Goal: Task Accomplishment & Management: Use online tool/utility

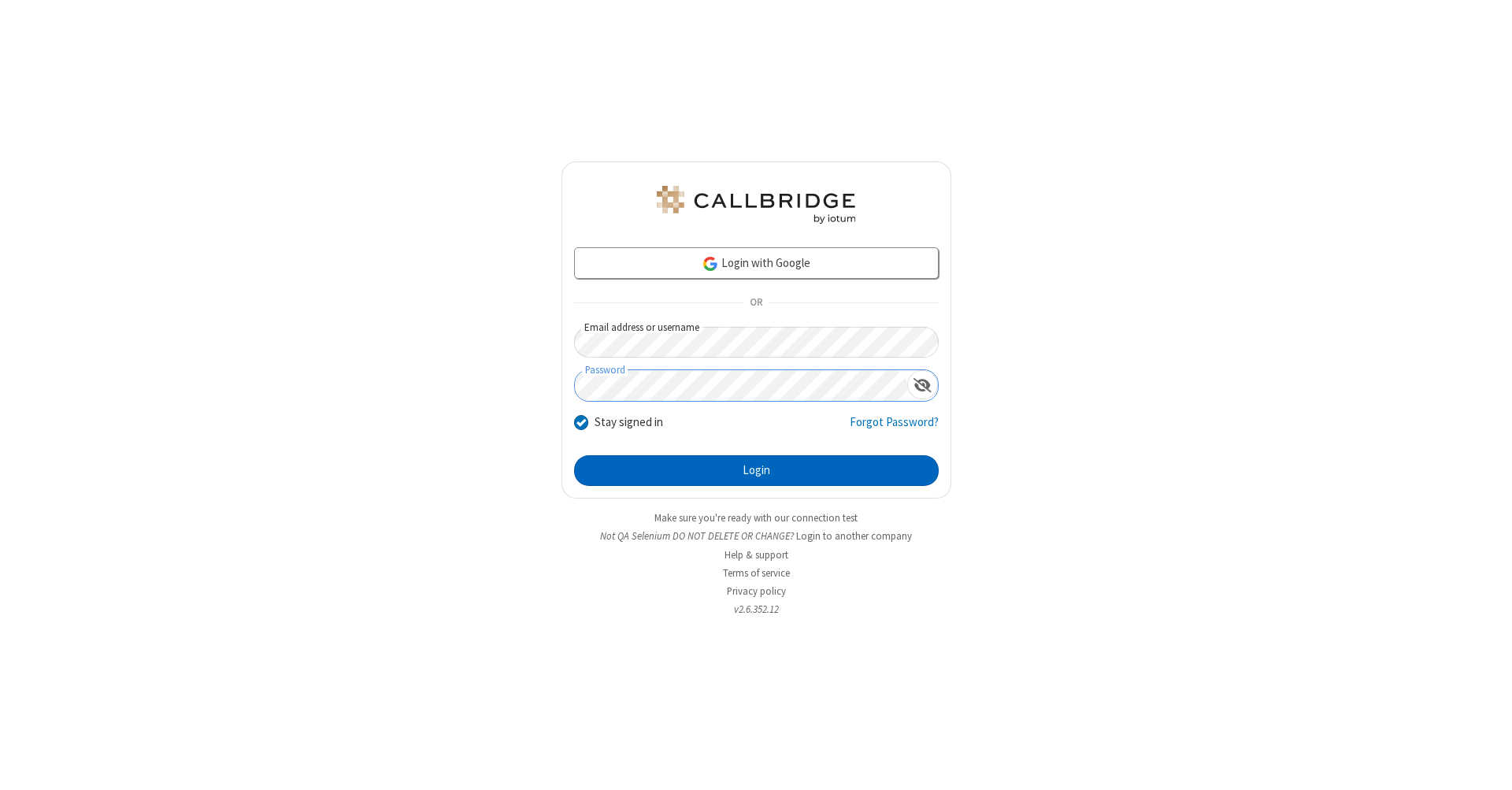
click at [756, 470] on button "Login" at bounding box center [756, 470] width 364 height 31
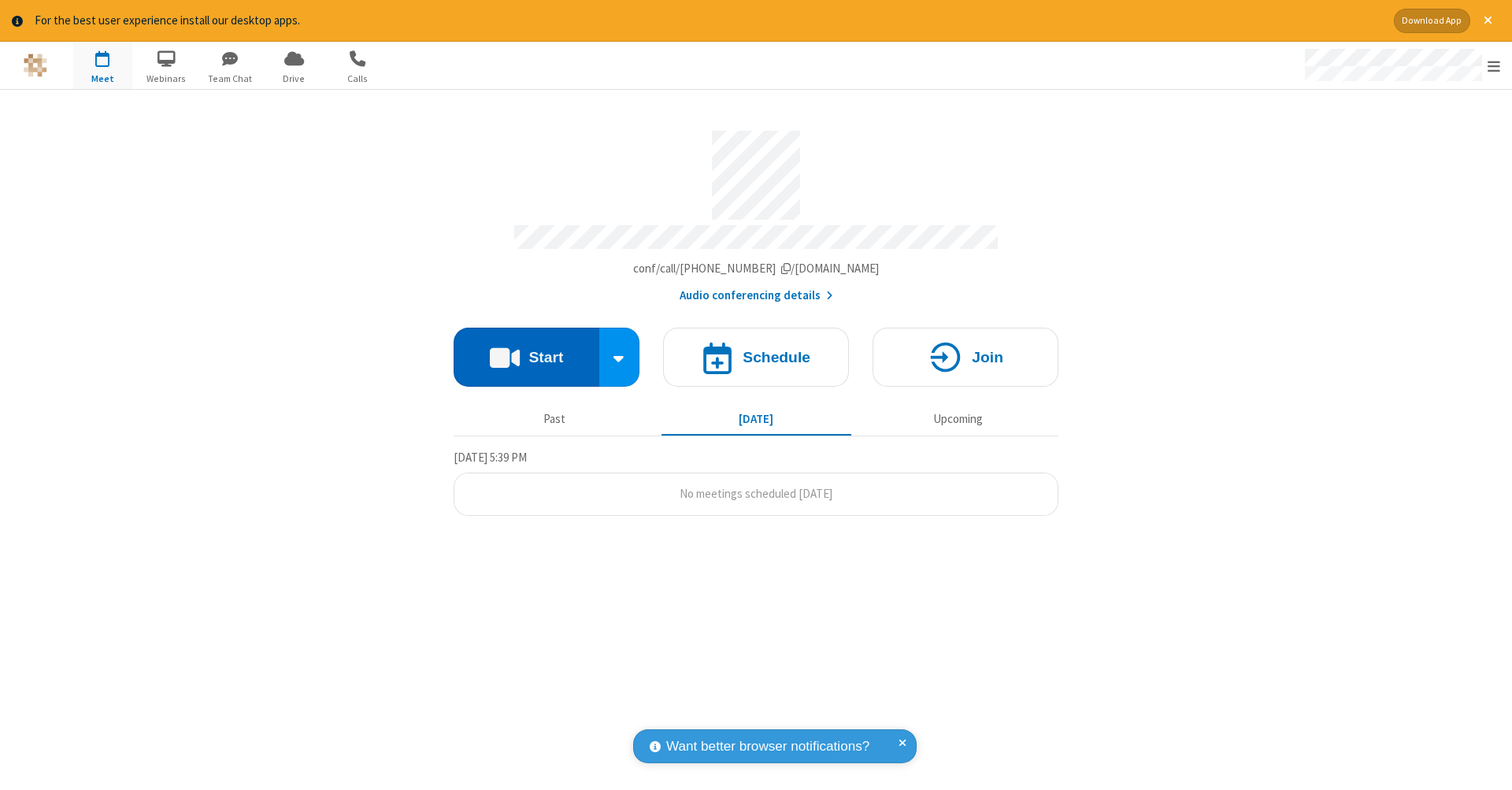
click at [526, 349] on button "Start" at bounding box center [526, 357] width 146 height 59
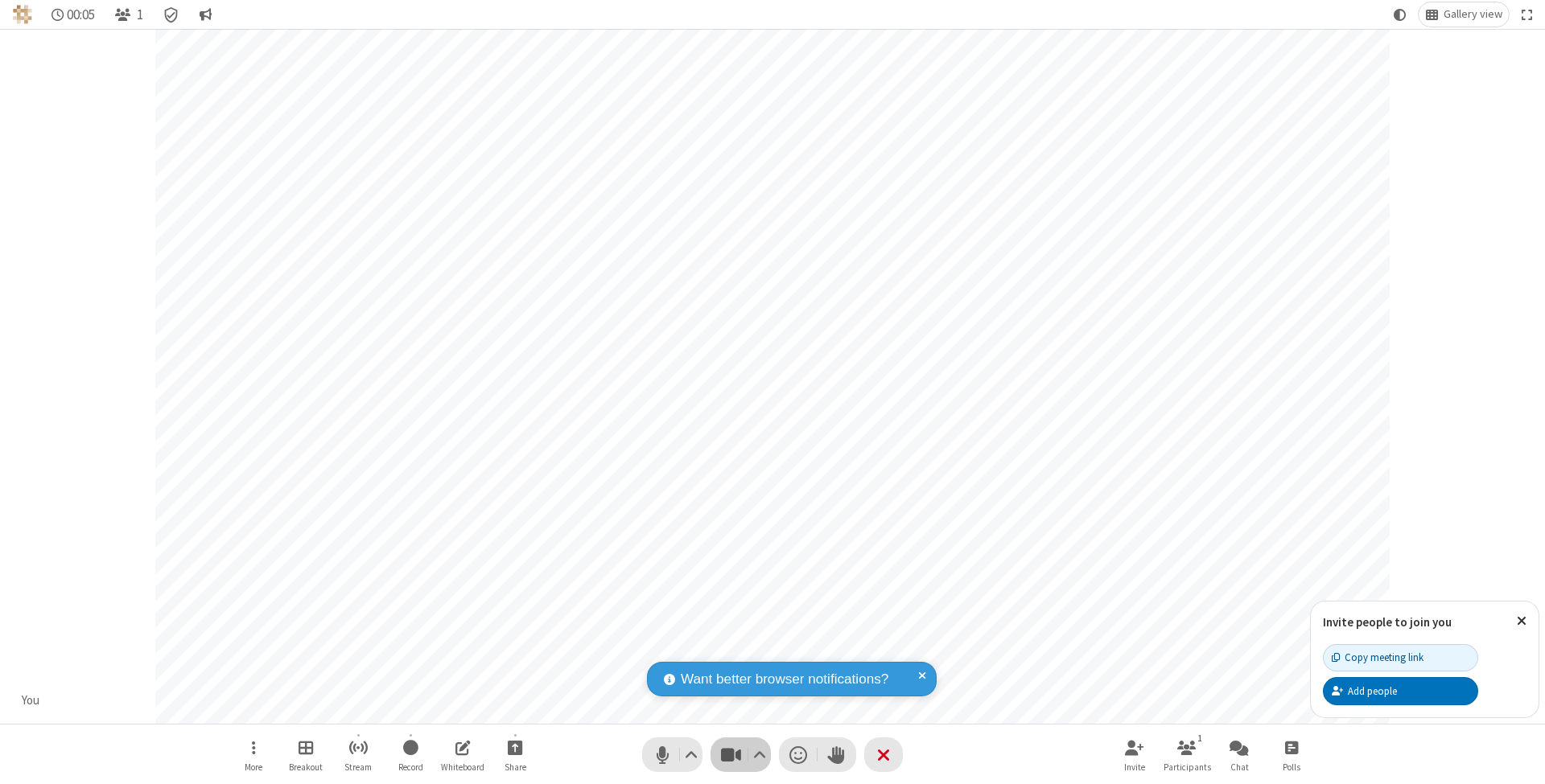
click at [731, 755] on span "Stop video (⌘+Shift+V)" at bounding box center [731, 755] width 24 height 23
click at [731, 755] on span "Start video (⌘+Shift+V)" at bounding box center [731, 755] width 24 height 23
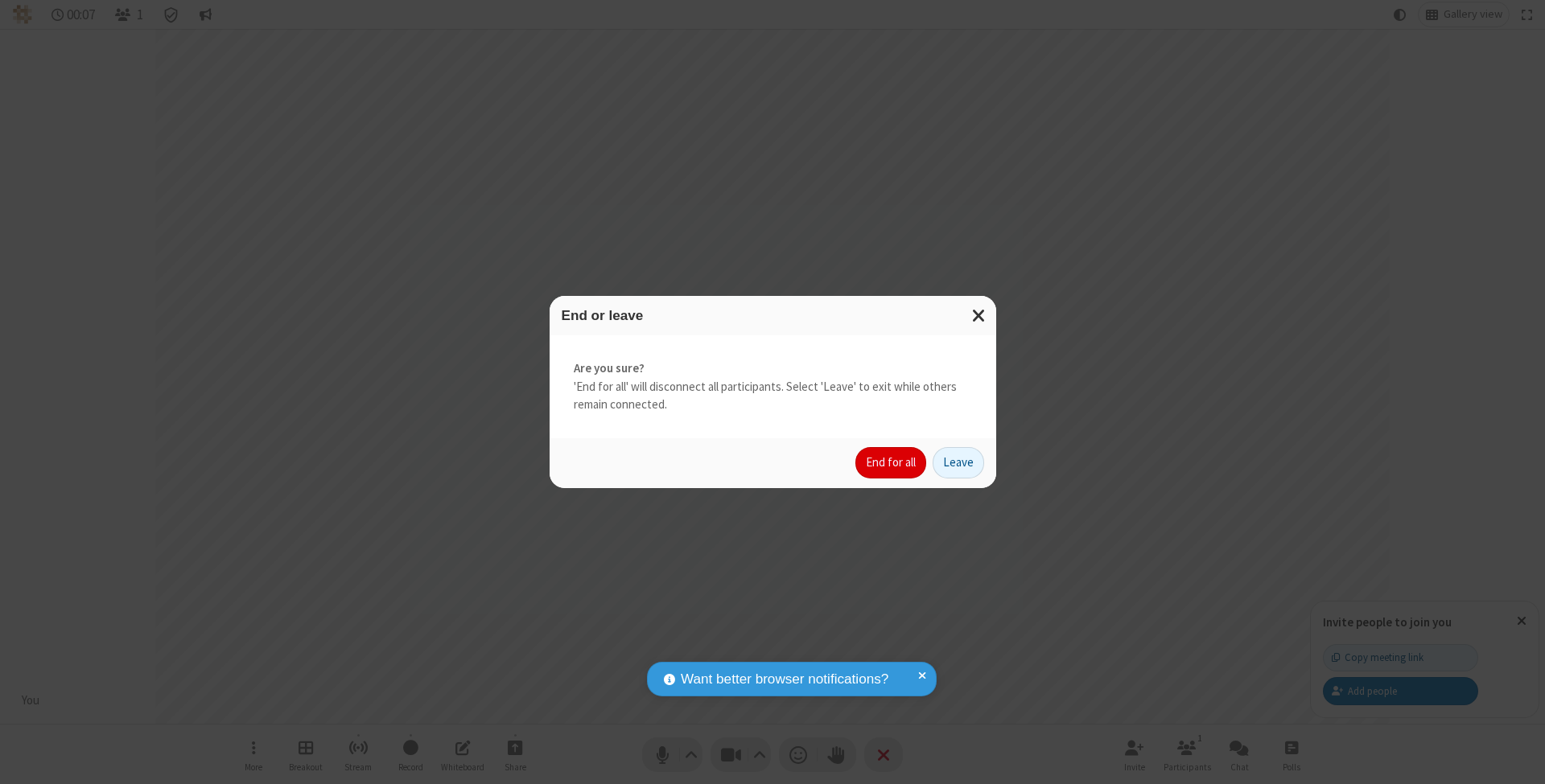
click at [892, 462] on button "End for all" at bounding box center [891, 463] width 71 height 32
